Goal: Information Seeking & Learning: Learn about a topic

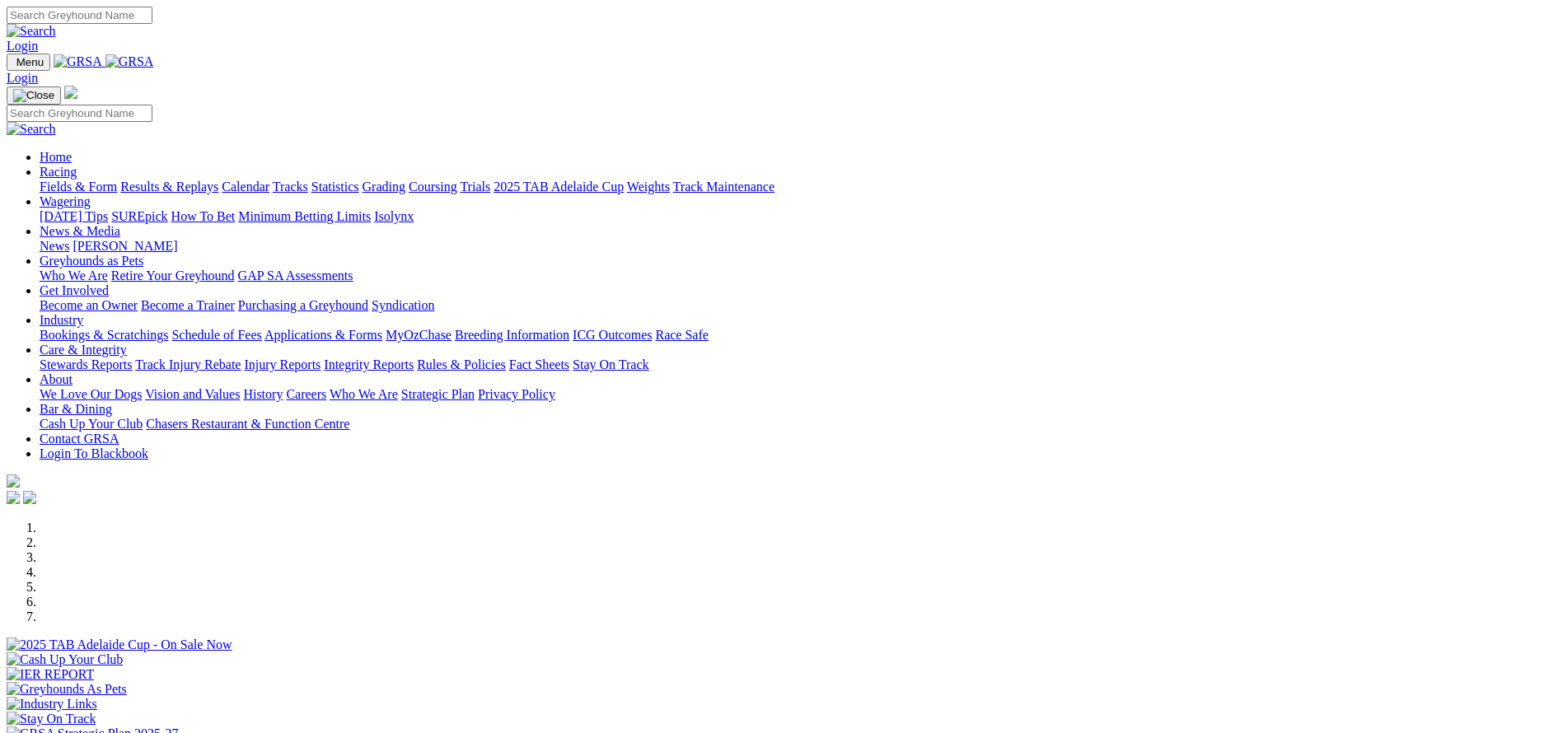
click at [168, 328] on link "Bookings & Scratchings" at bounding box center [104, 335] width 129 height 14
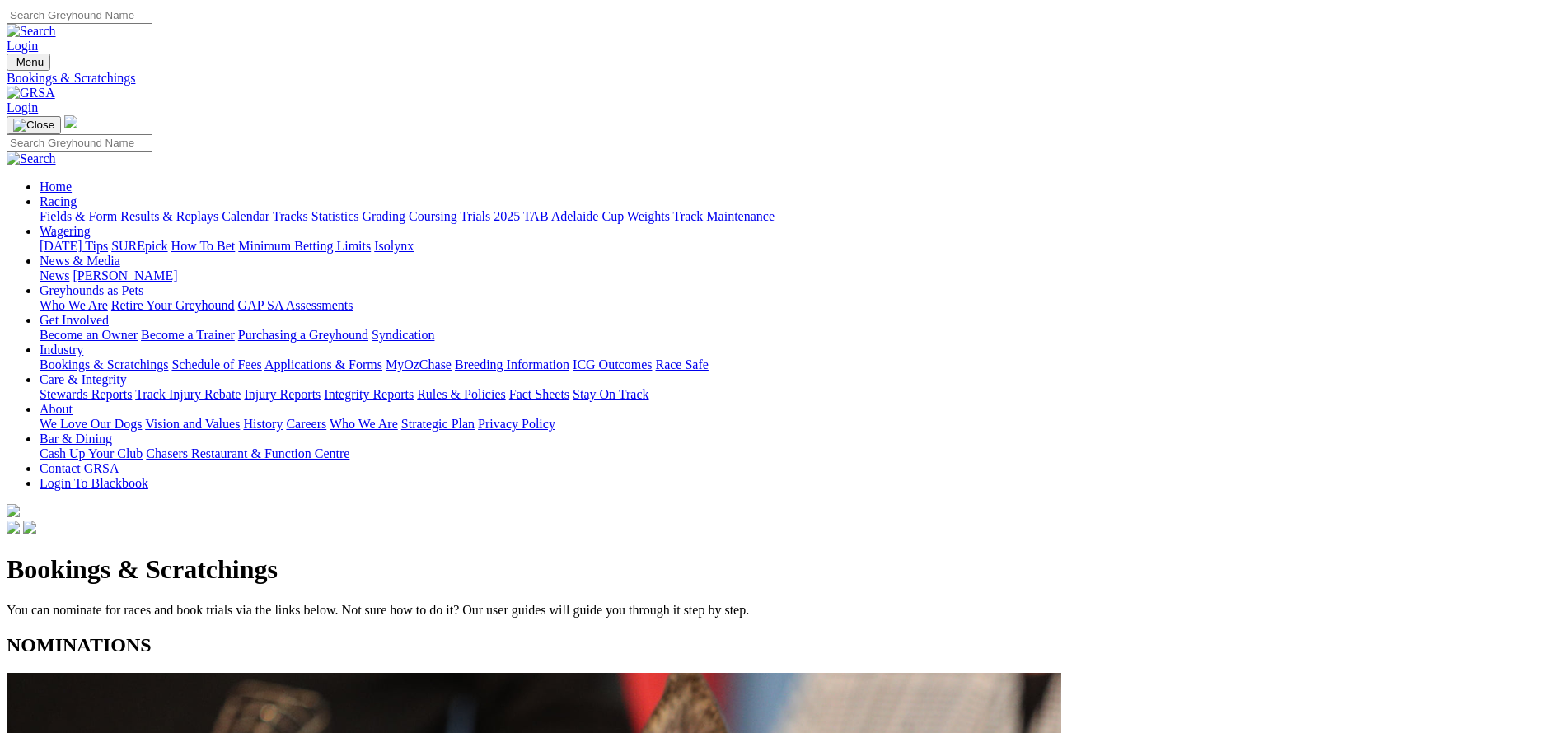
click at [270, 209] on link "Calendar" at bounding box center [245, 217] width 47 height 14
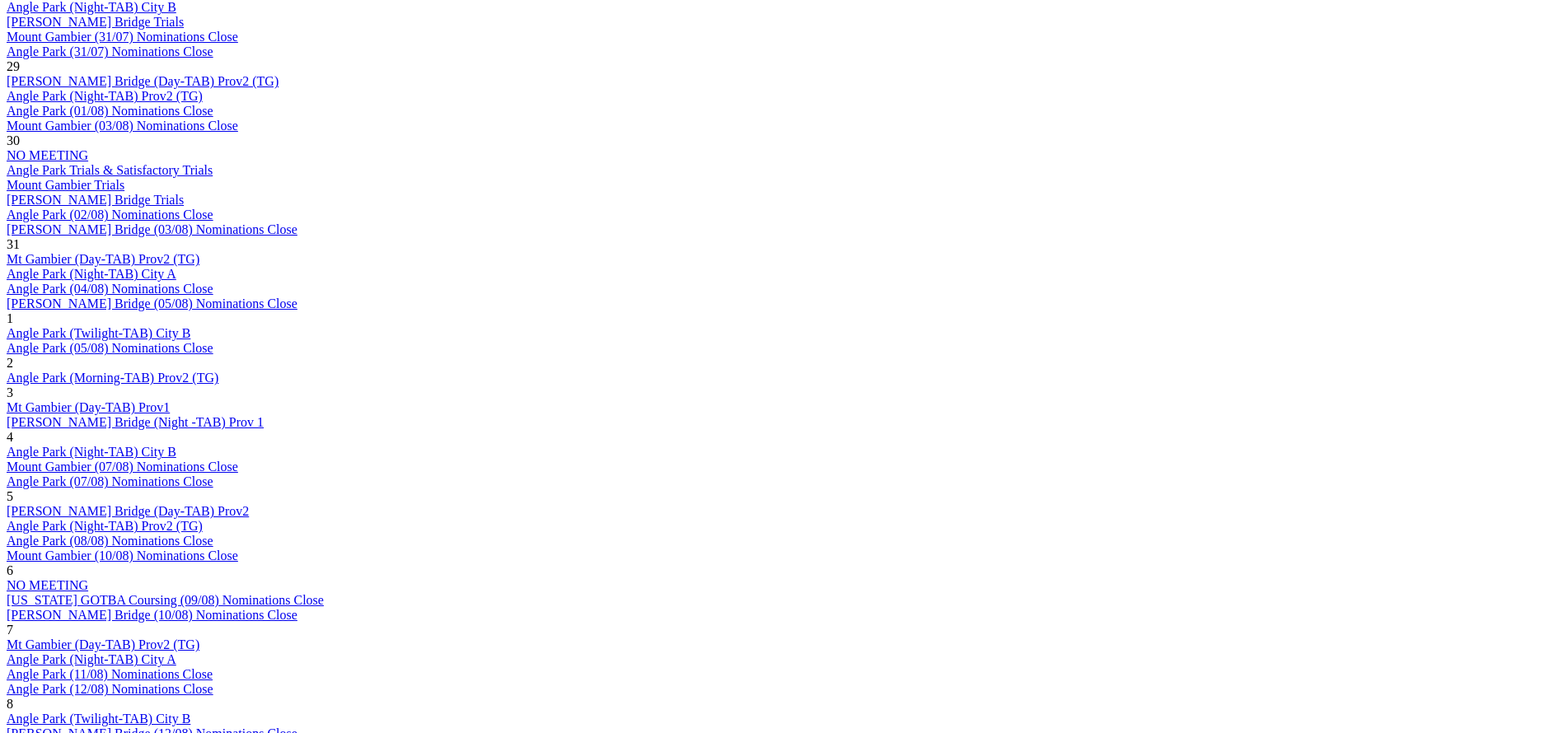
scroll to position [989, 0]
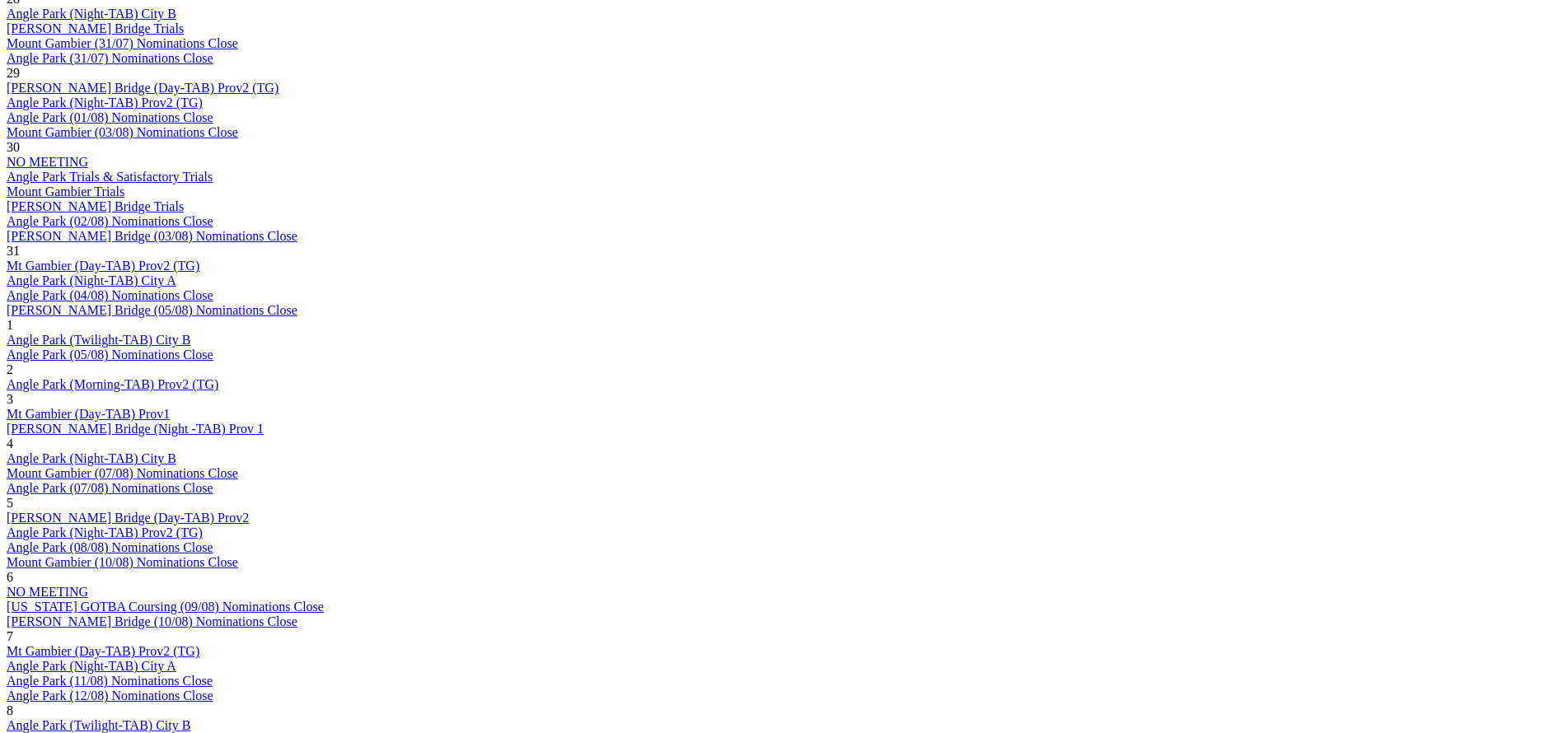
scroll to position [989, 0]
